Goal: Task Accomplishment & Management: Use online tool/utility

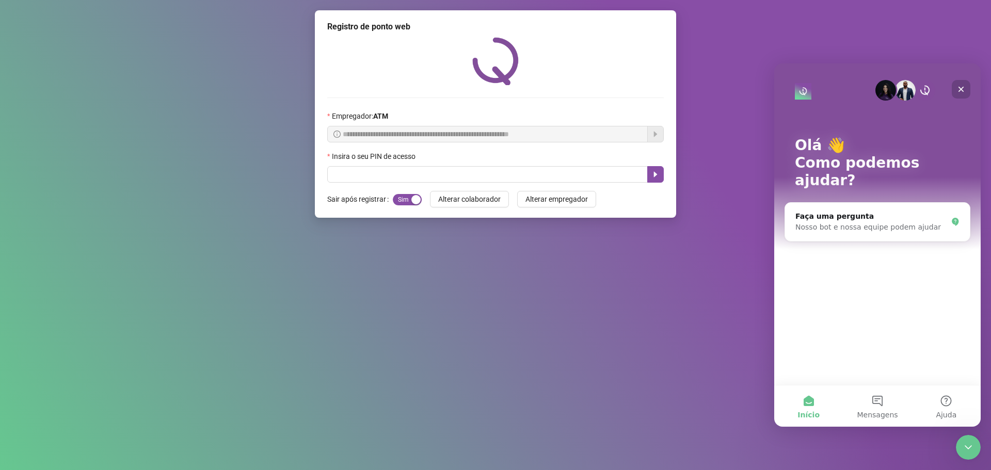
click at [961, 90] on icon "Fechar" at bounding box center [961, 90] width 6 height 6
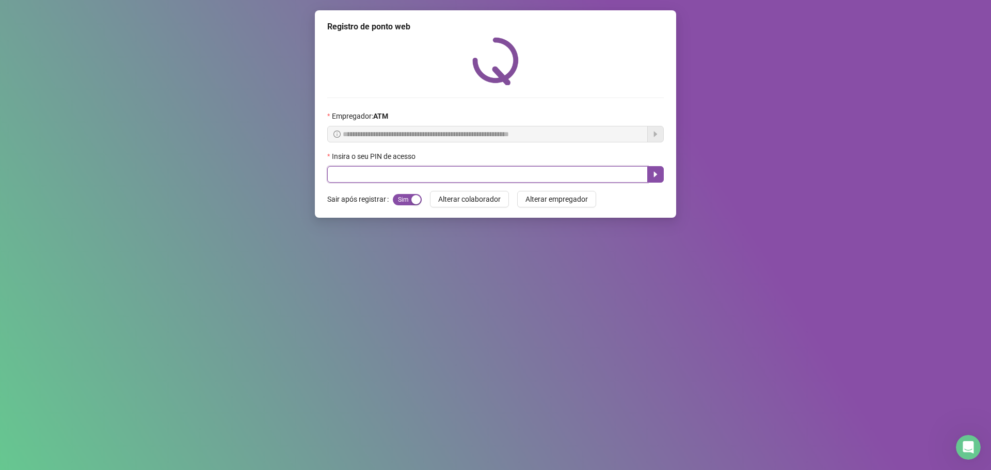
click at [334, 174] on input "text" at bounding box center [487, 174] width 321 height 17
type input "*****"
click at [661, 176] on button "button" at bounding box center [655, 174] width 17 height 17
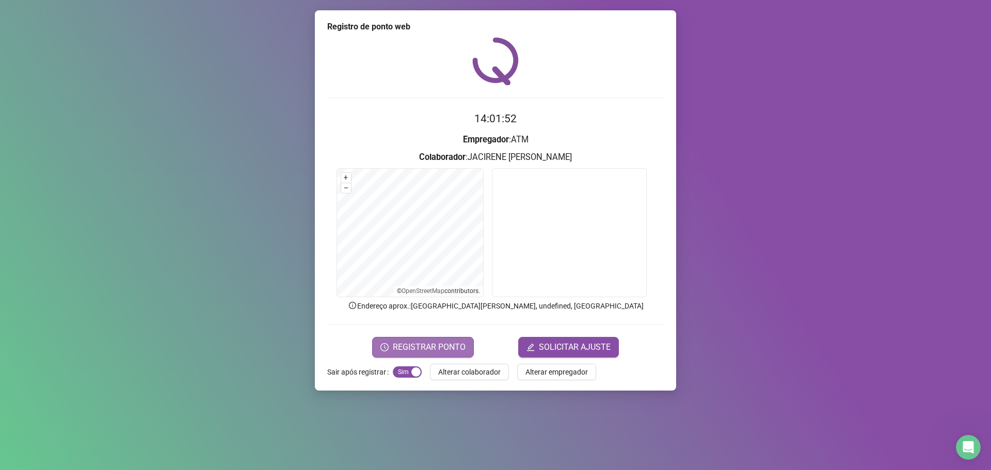
click at [458, 347] on span "REGISTRAR PONTO" at bounding box center [429, 347] width 73 height 12
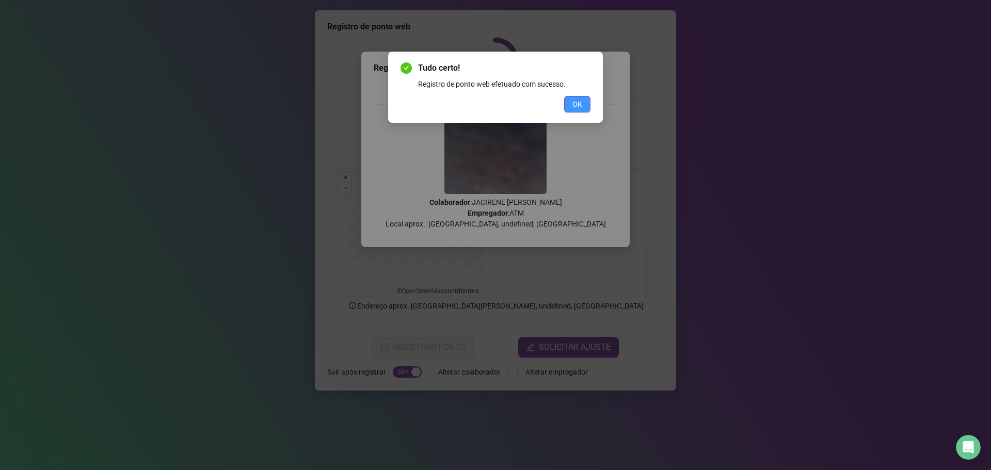
click at [577, 105] on span "OK" at bounding box center [577, 104] width 10 height 11
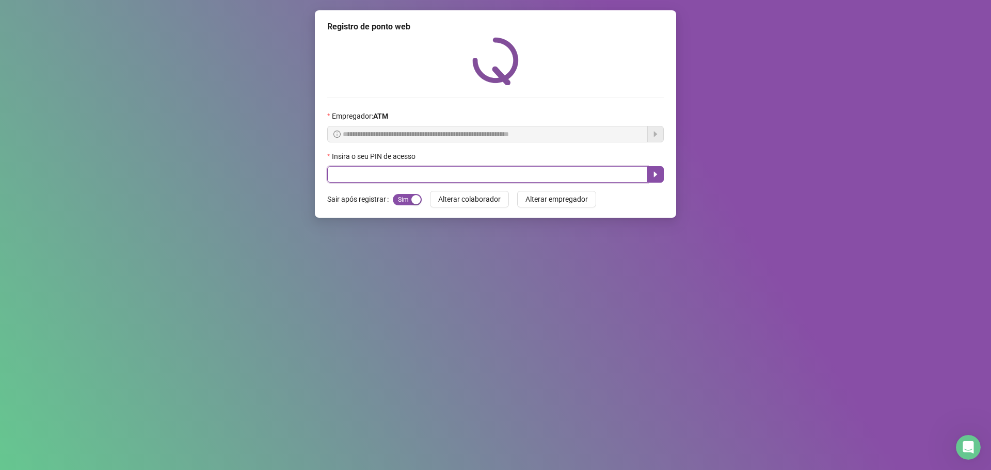
click at [537, 177] on input "text" at bounding box center [487, 174] width 321 height 17
type input "*****"
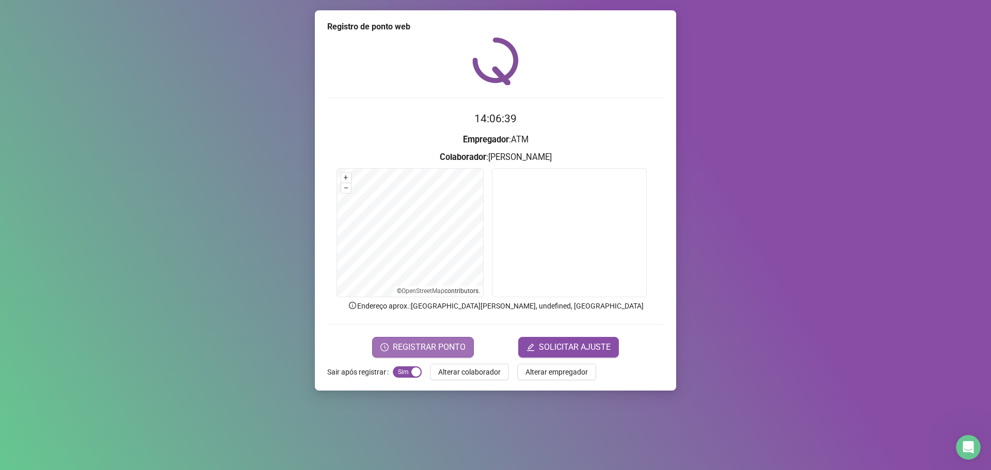
click at [434, 342] on span "REGISTRAR PONTO" at bounding box center [429, 347] width 73 height 12
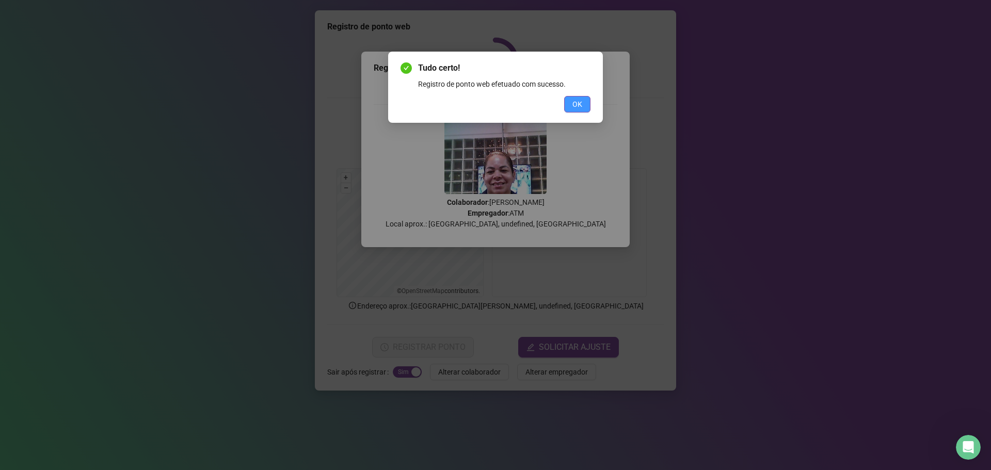
click at [582, 103] on span "OK" at bounding box center [577, 104] width 10 height 11
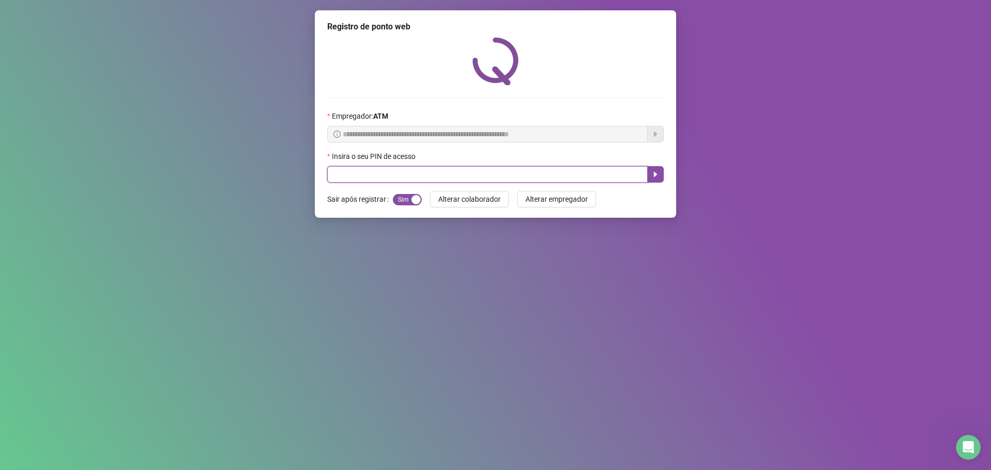
click at [461, 169] on input "text" at bounding box center [487, 174] width 321 height 17
type input "*"
type input "*****"
click at [659, 178] on icon "caret-right" at bounding box center [655, 174] width 8 height 8
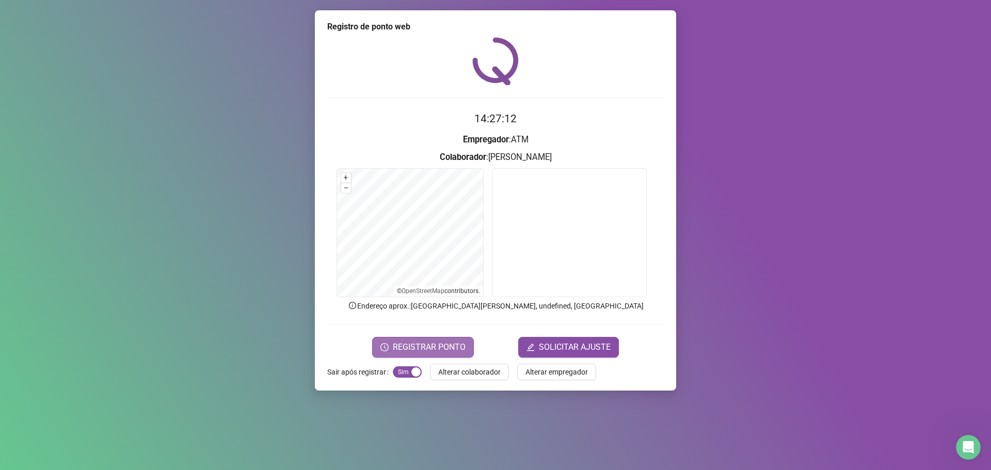
click at [462, 350] on span "REGISTRAR PONTO" at bounding box center [429, 347] width 73 height 12
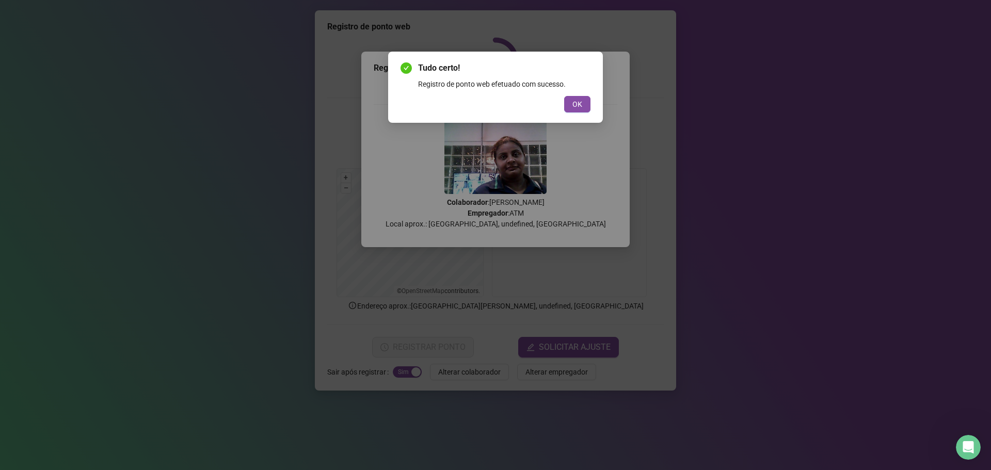
click at [581, 94] on div "Tudo certo! Registro de ponto web efetuado com sucesso. OK" at bounding box center [496, 87] width 190 height 51
click at [576, 107] on span "OK" at bounding box center [577, 104] width 10 height 11
